Goal: Task Accomplishment & Management: Complete application form

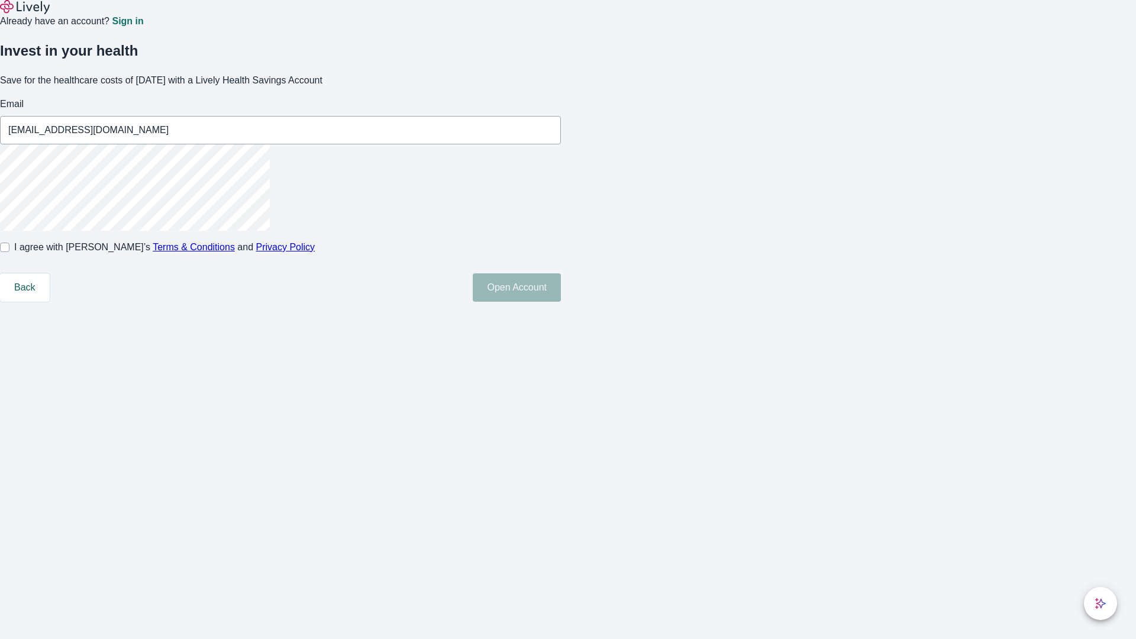
click at [9, 252] on input "I agree with Lively’s Terms & Conditions and Privacy Policy" at bounding box center [4, 247] width 9 height 9
checkbox input "true"
click at [561, 302] on button "Open Account" at bounding box center [517, 287] width 88 height 28
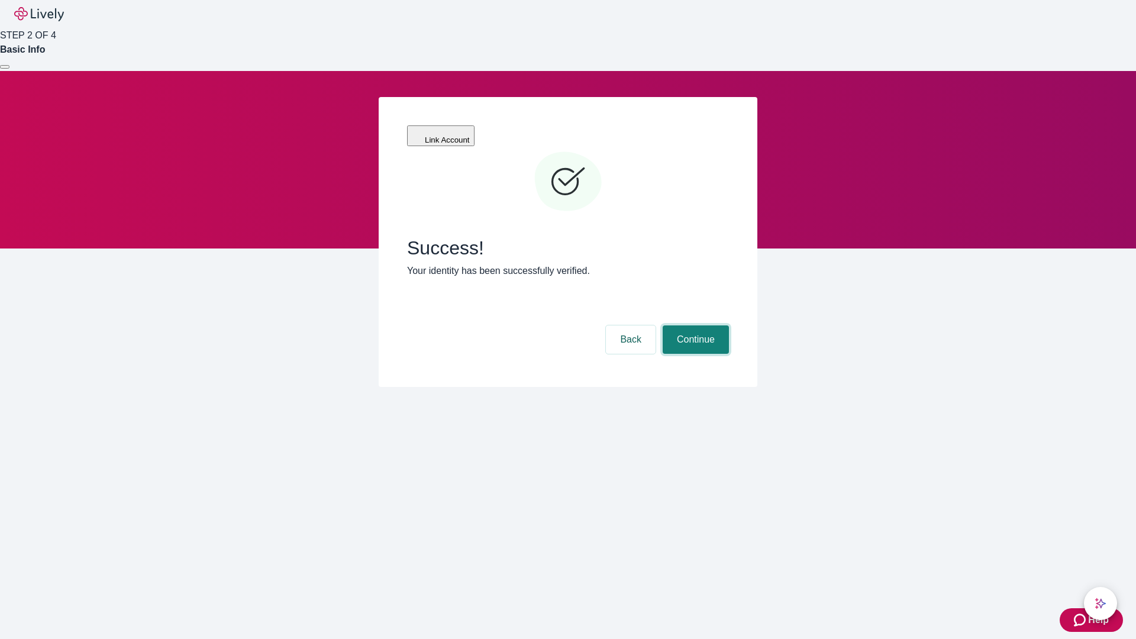
click at [694, 325] on button "Continue" at bounding box center [696, 339] width 66 height 28
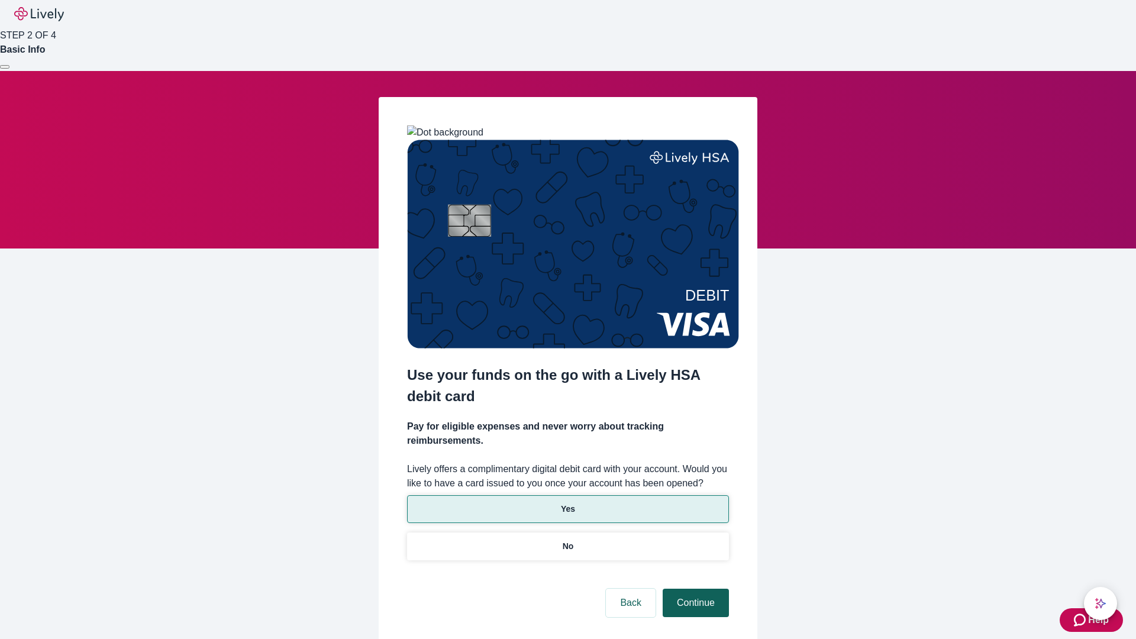
click at [567, 503] on p "Yes" at bounding box center [568, 509] width 14 height 12
click at [694, 589] on button "Continue" at bounding box center [696, 603] width 66 height 28
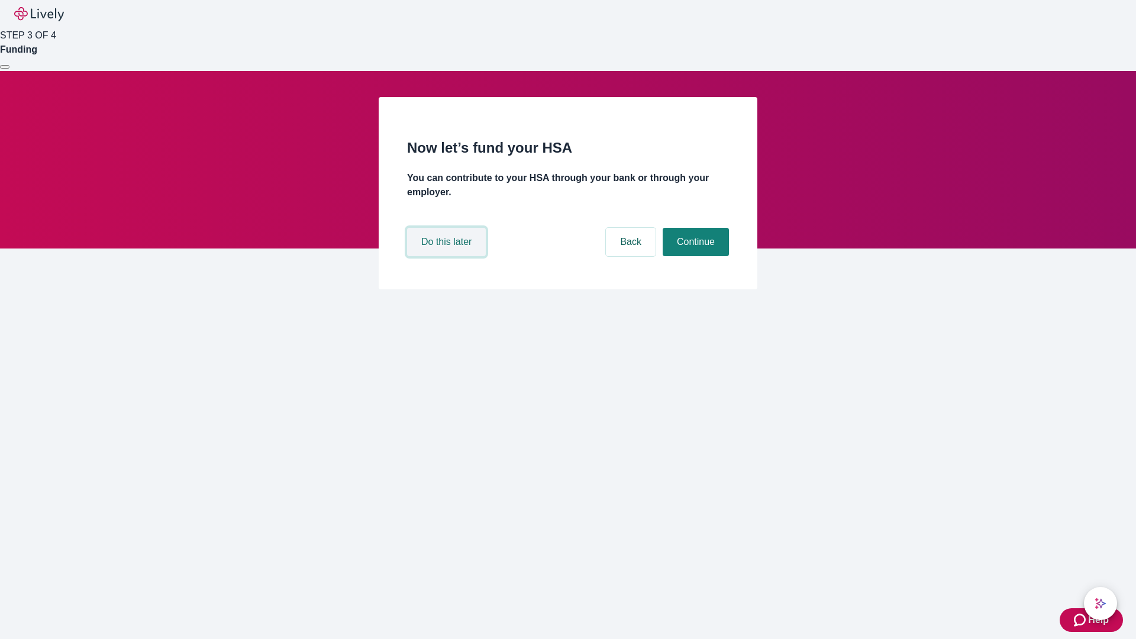
click at [448, 256] on button "Do this later" at bounding box center [446, 242] width 79 height 28
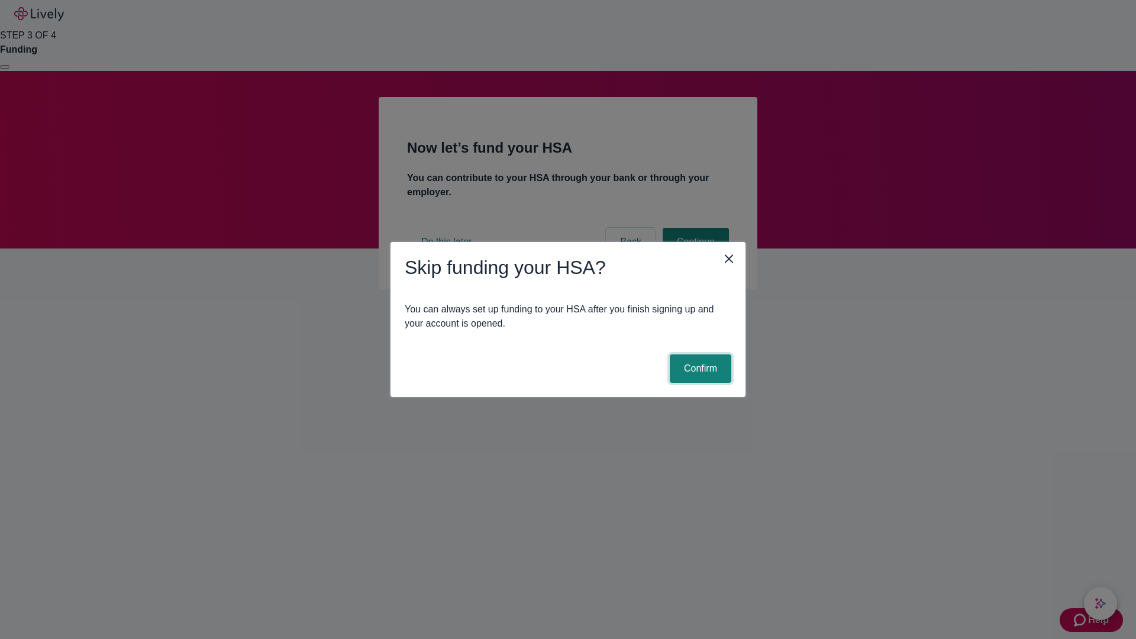
click at [699, 369] on button "Confirm" at bounding box center [701, 368] width 62 height 28
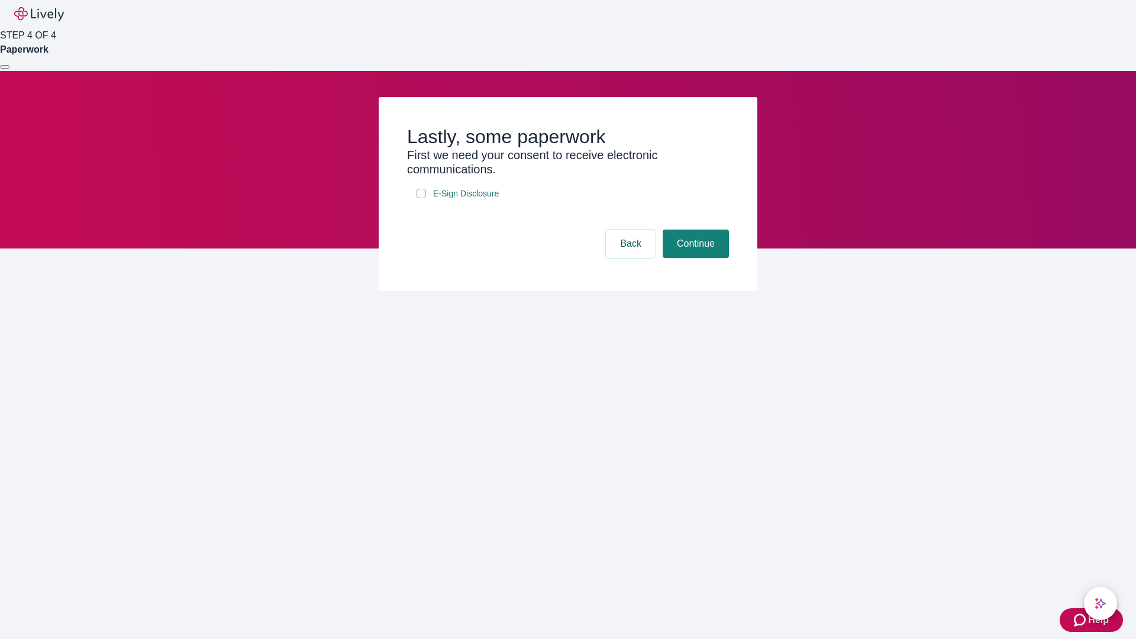
click at [421, 198] on input "E-Sign Disclosure" at bounding box center [420, 193] width 9 height 9
checkbox input "true"
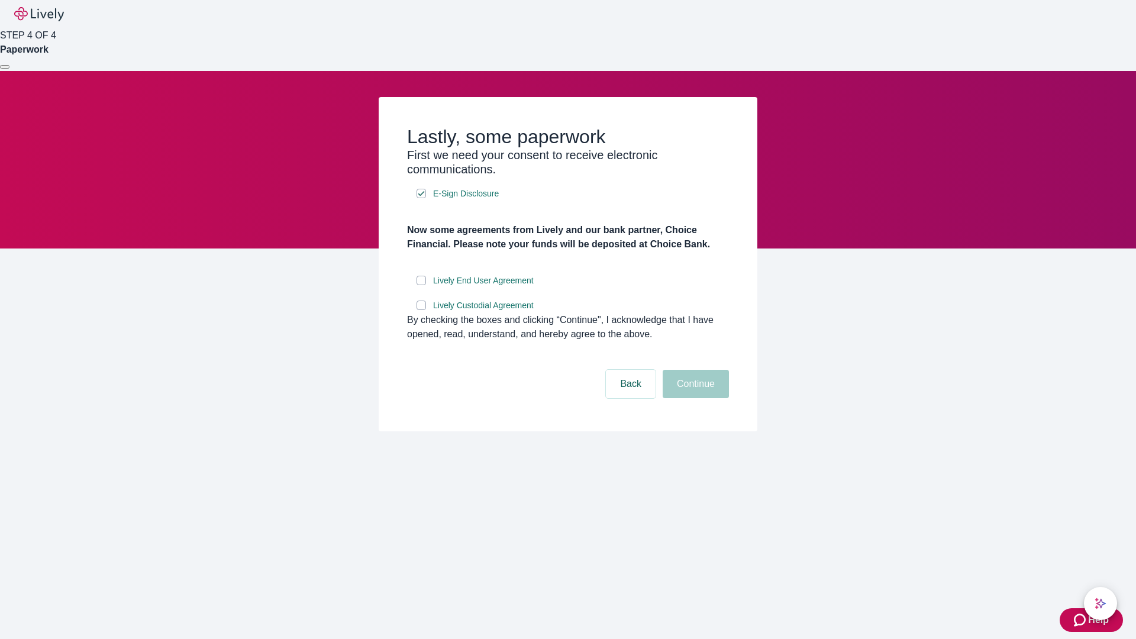
click at [421, 285] on input "Lively End User Agreement" at bounding box center [420, 280] width 9 height 9
checkbox input "true"
click at [421, 310] on input "Lively Custodial Agreement" at bounding box center [420, 305] width 9 height 9
checkbox input "true"
click at [694, 398] on button "Continue" at bounding box center [696, 384] width 66 height 28
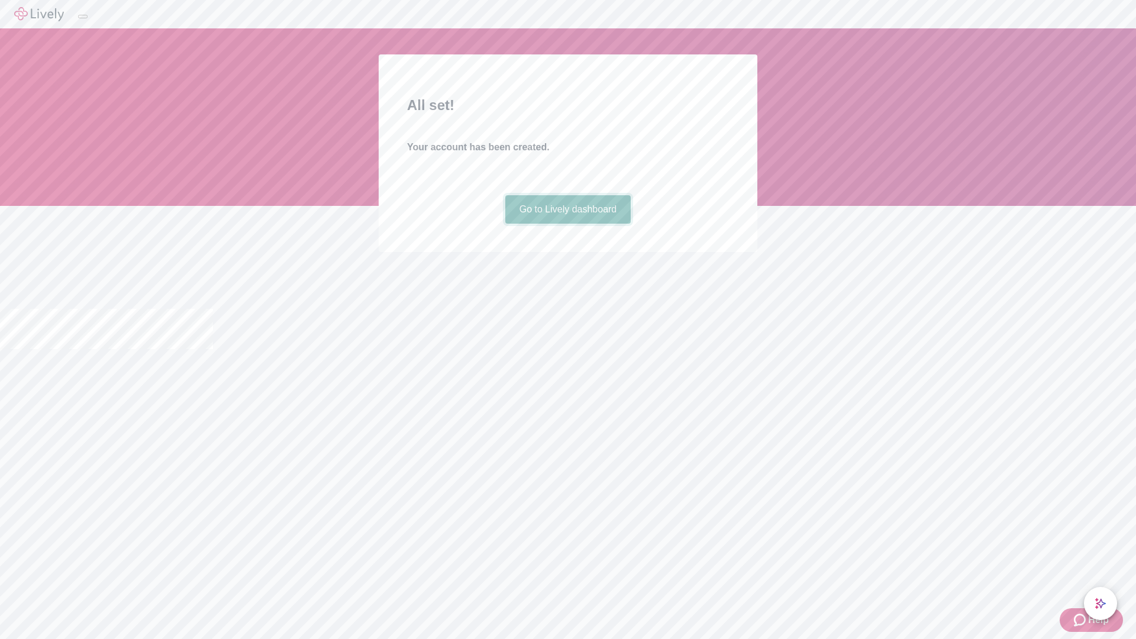
click at [567, 224] on link "Go to Lively dashboard" at bounding box center [568, 209] width 126 height 28
